Goal: Information Seeking & Learning: Learn about a topic

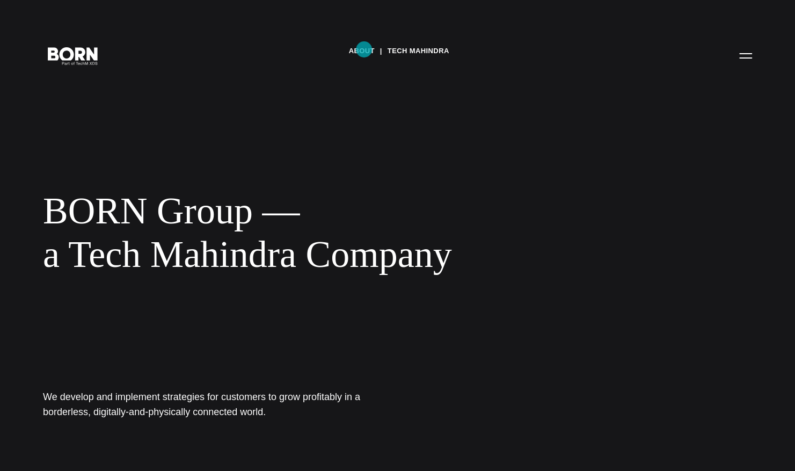
click at [364, 49] on link "About" at bounding box center [361, 51] width 26 height 16
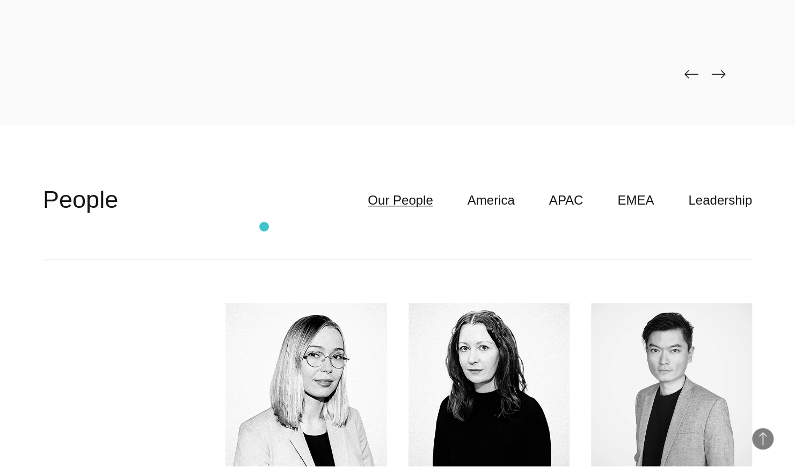
scroll to position [2963, 0]
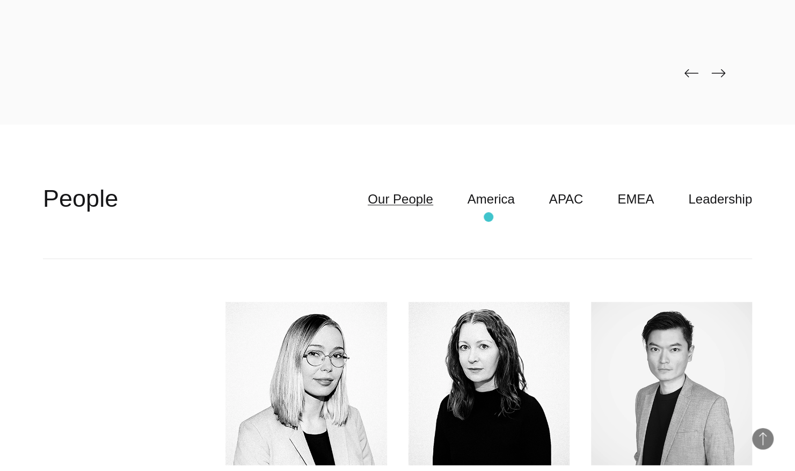
click at [488, 217] on header "**********" at bounding box center [397, 199] width 709 height 119
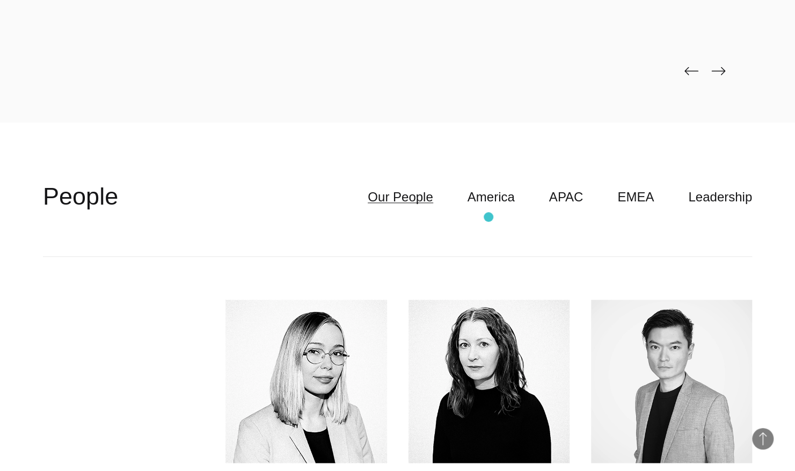
scroll to position [2958, 0]
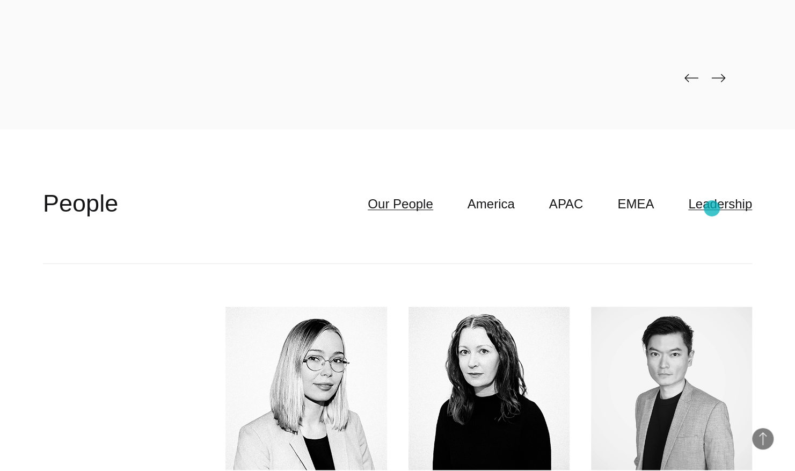
click at [712, 208] on link "Leadership" at bounding box center [720, 204] width 64 height 20
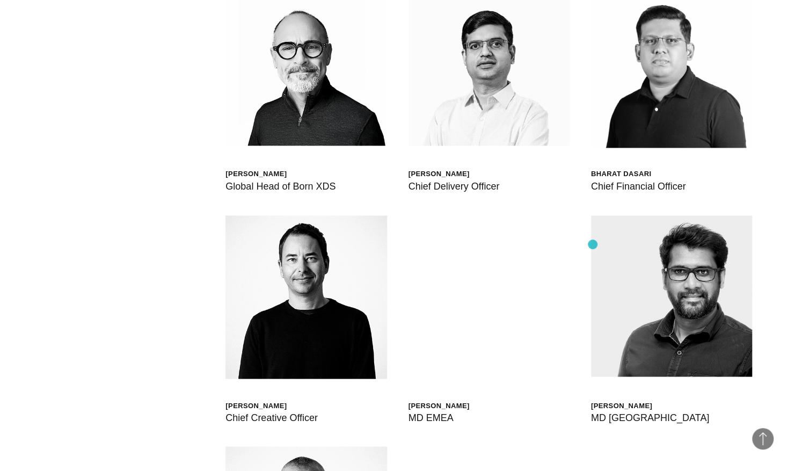
scroll to position [3281, 0]
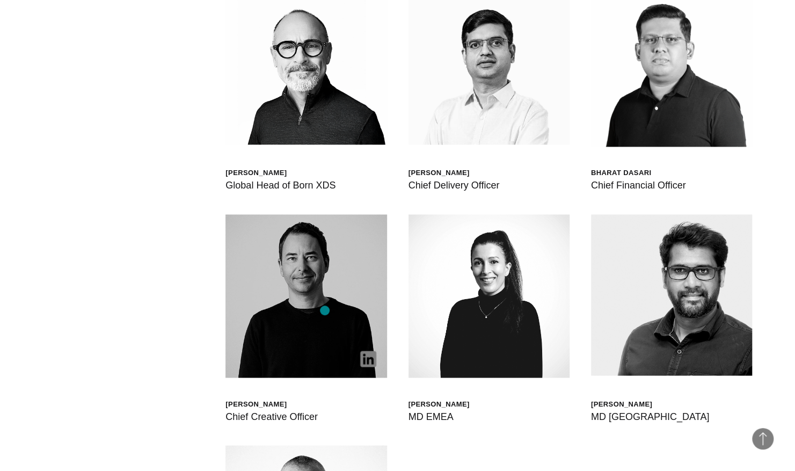
click at [325, 310] on img at bounding box center [305, 295] width 161 height 163
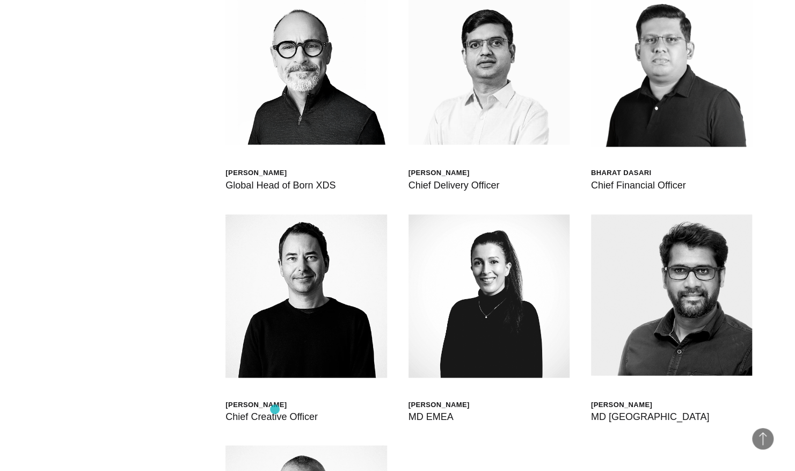
click at [275, 409] on div "Chief Creative Officer" at bounding box center [271, 415] width 92 height 15
click at [266, 401] on div "[PERSON_NAME]" at bounding box center [271, 403] width 92 height 9
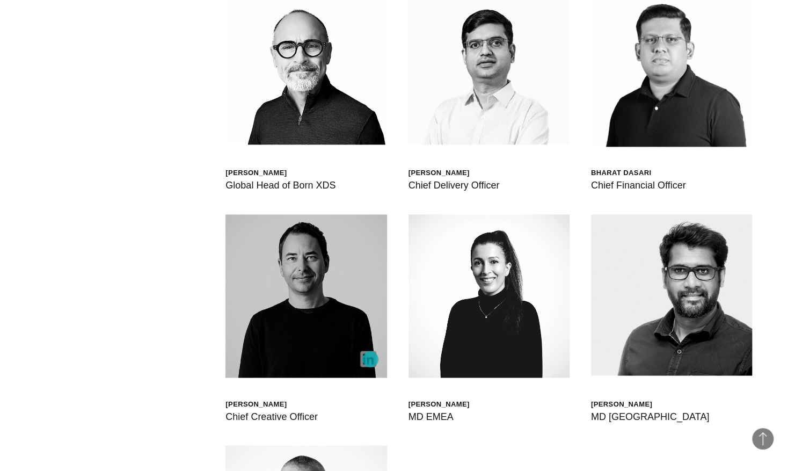
click at [370, 359] on img at bounding box center [368, 358] width 16 height 16
